Goal: Task Accomplishment & Management: Manage account settings

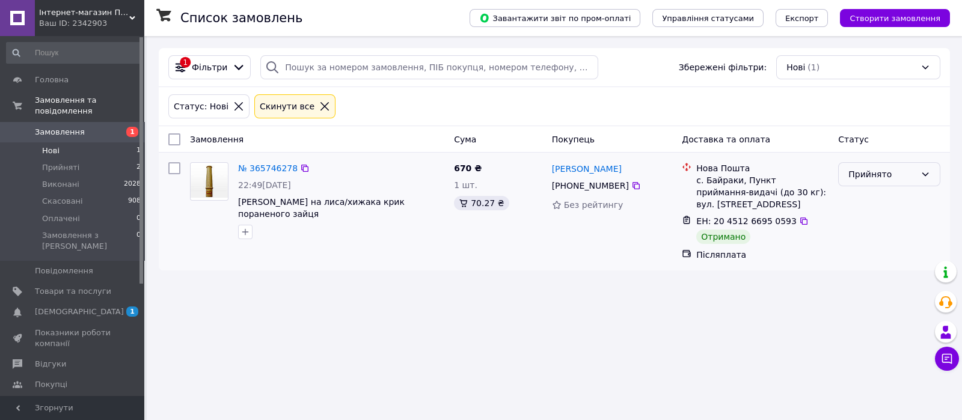
click at [876, 174] on div "Прийнято" at bounding box center [881, 174] width 67 height 13
click at [875, 198] on li "Виконано" at bounding box center [889, 200] width 101 height 22
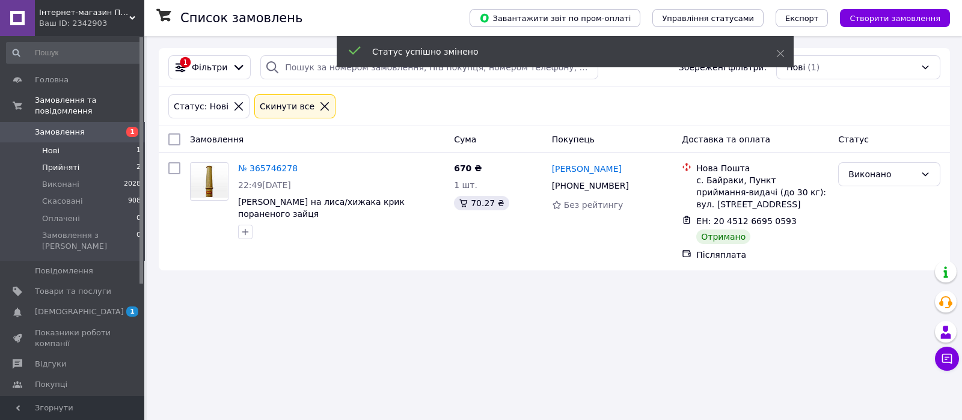
click at [55, 162] on span "Прийняті" at bounding box center [60, 167] width 37 height 11
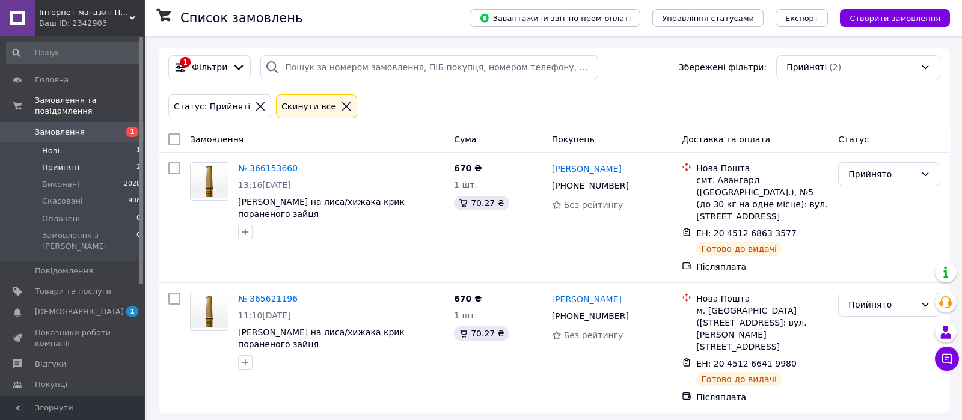
click at [54, 146] on span "Нові" at bounding box center [50, 151] width 17 height 11
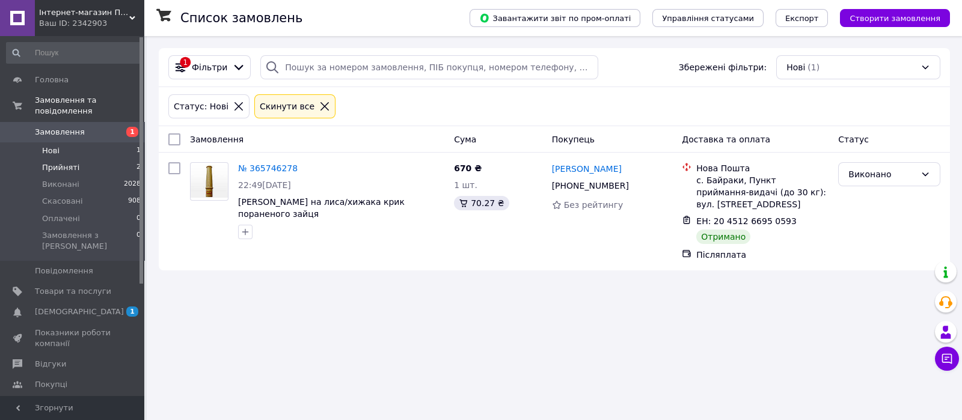
click at [51, 162] on span "Прийняті" at bounding box center [60, 167] width 37 height 11
